Goal: Navigation & Orientation: Find specific page/section

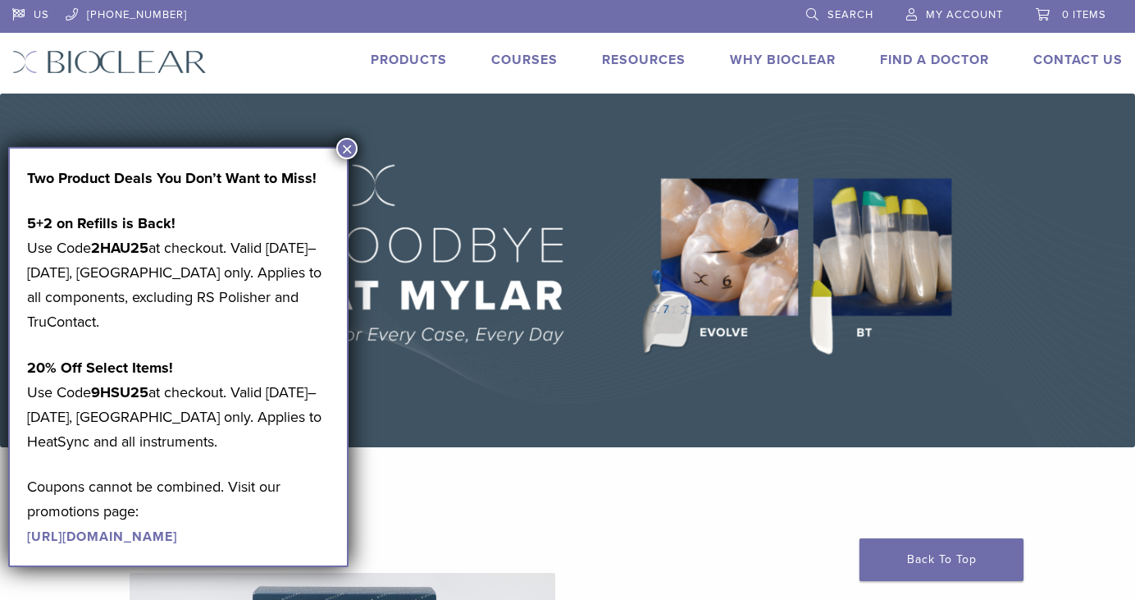
click at [349, 146] on button "×" at bounding box center [346, 148] width 21 height 21
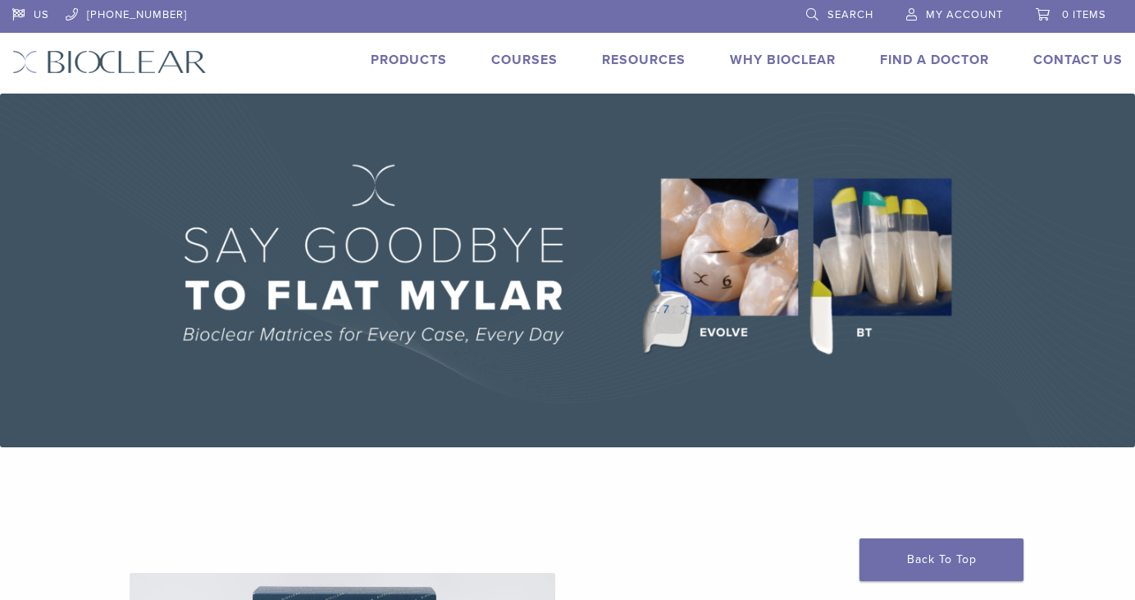
click at [402, 64] on link "Products" at bounding box center [409, 60] width 76 height 16
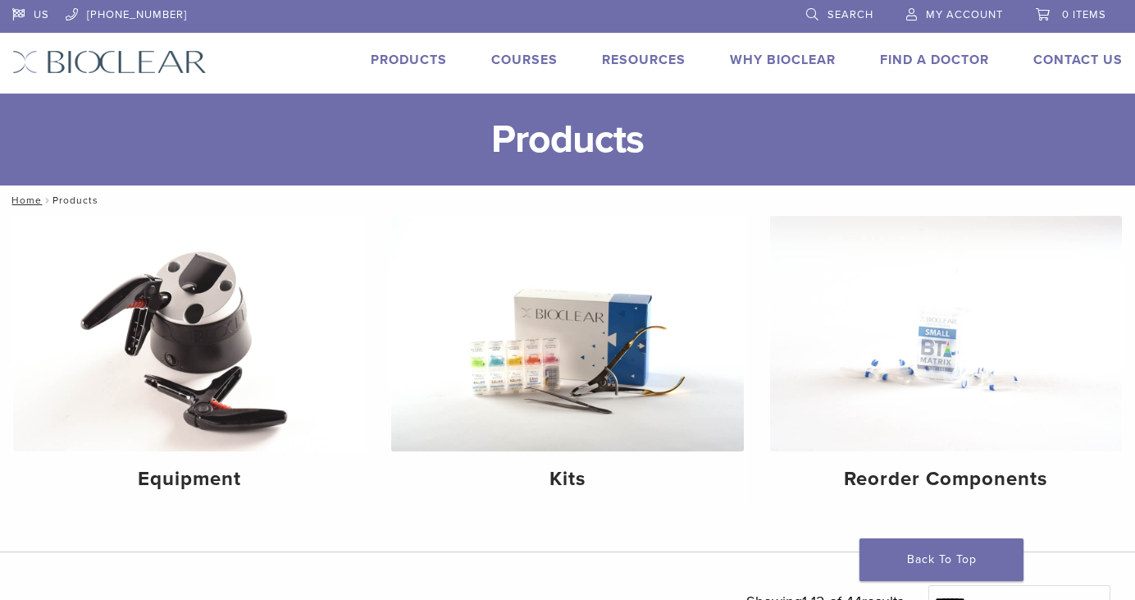
click at [806, 67] on link "Why Bioclear" at bounding box center [783, 60] width 106 height 16
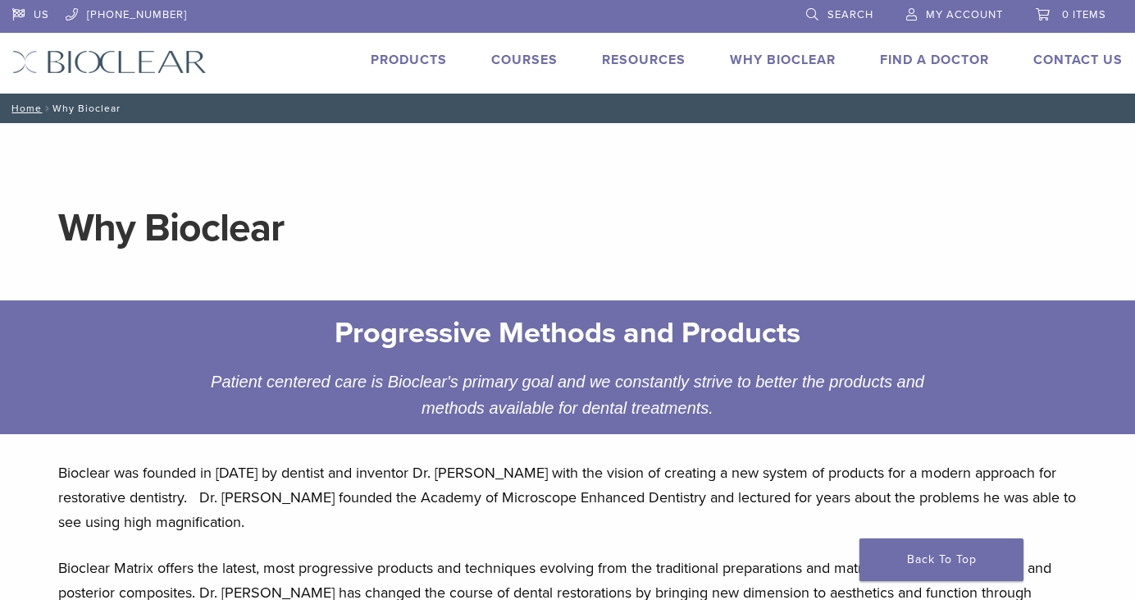
click at [384, 60] on link "Products" at bounding box center [409, 60] width 76 height 16
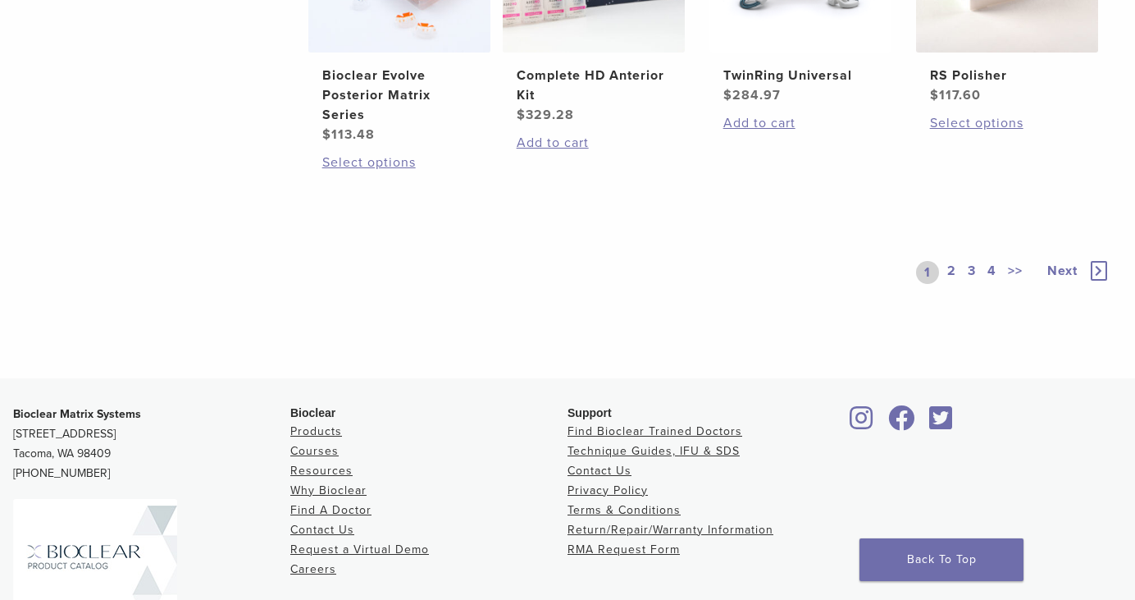
scroll to position [1248, 0]
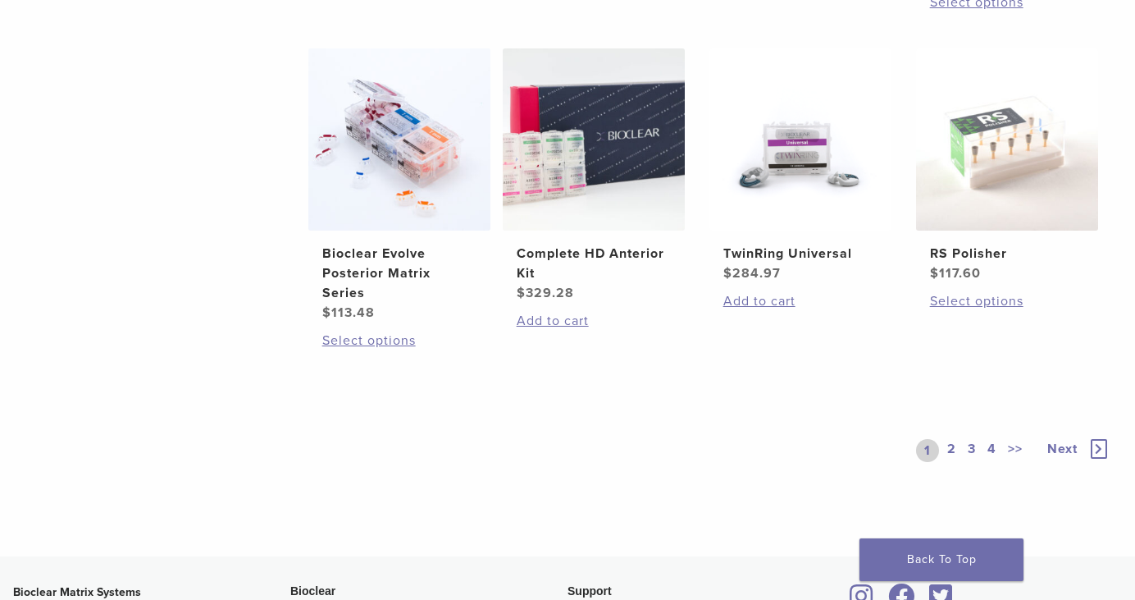
click at [952, 439] on link "2" at bounding box center [952, 450] width 16 height 23
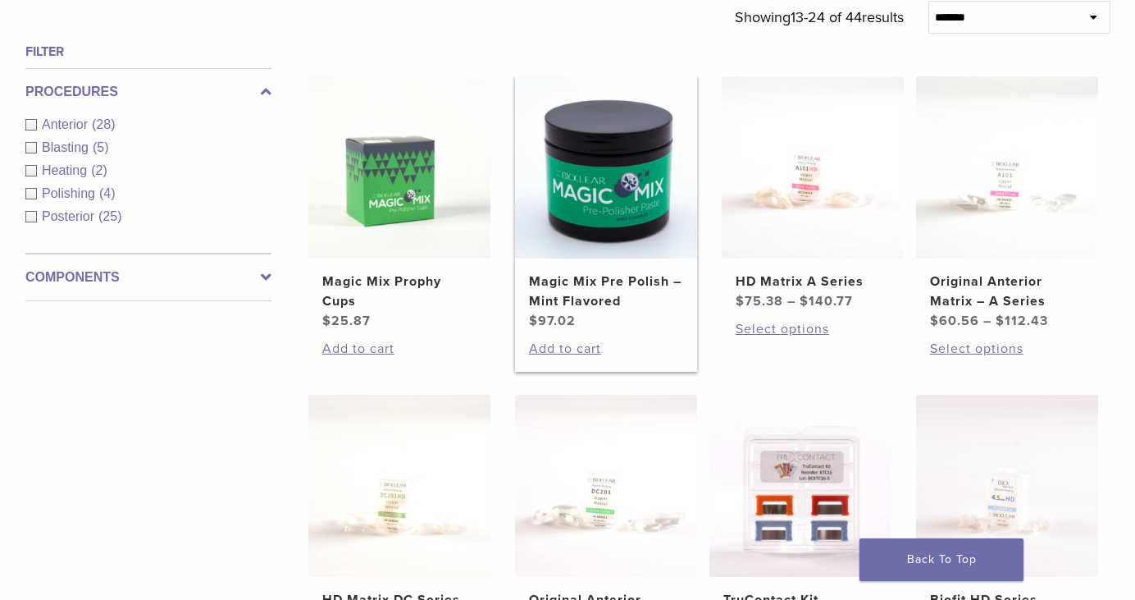
scroll to position [838, 0]
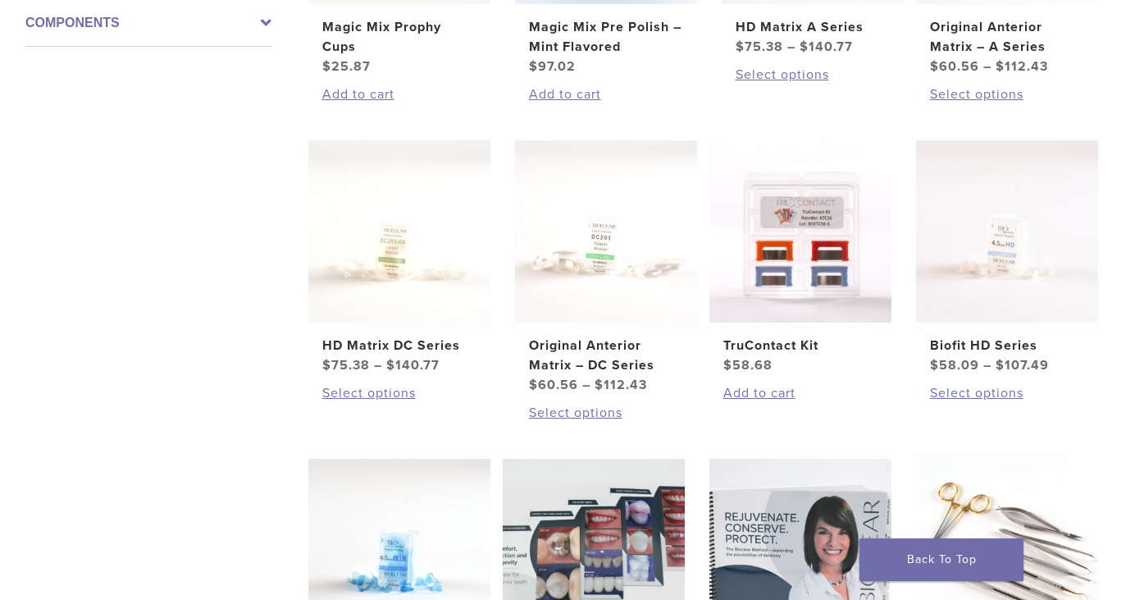
click at [116, 272] on div "Filter Procedures Anterior (28) Blasting (5) Heating (2) Polishing (4) Posterio…" at bounding box center [141, 340] width 259 height 1105
